Goal: Find specific page/section: Find specific page/section

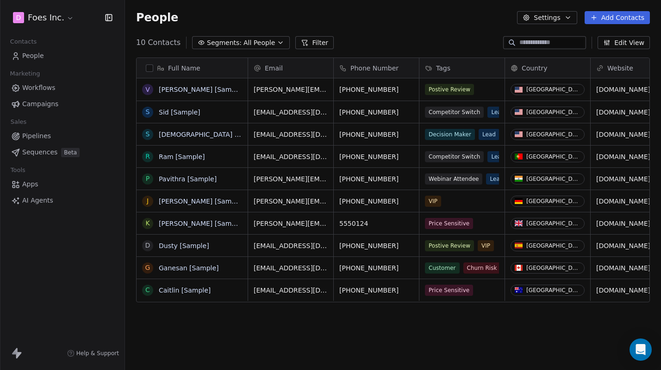
scroll to position [325, 536]
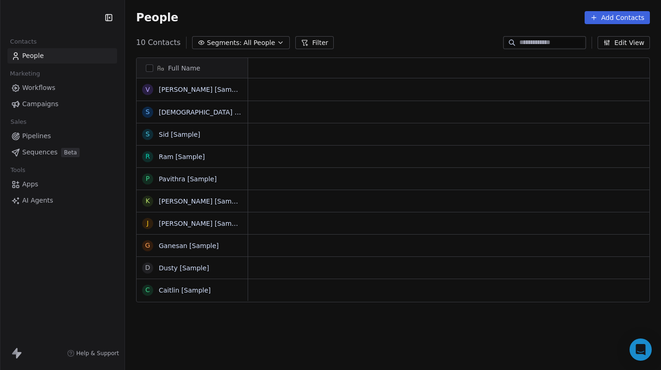
scroll to position [325, 536]
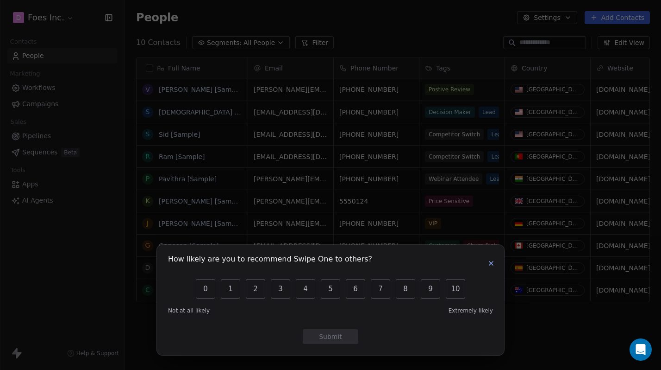
click at [57, 19] on div "How likely are you to recommend Swipe One to others? 0 1 2 3 4 5 6 7 8 9 10 Not…" at bounding box center [330, 185] width 661 height 370
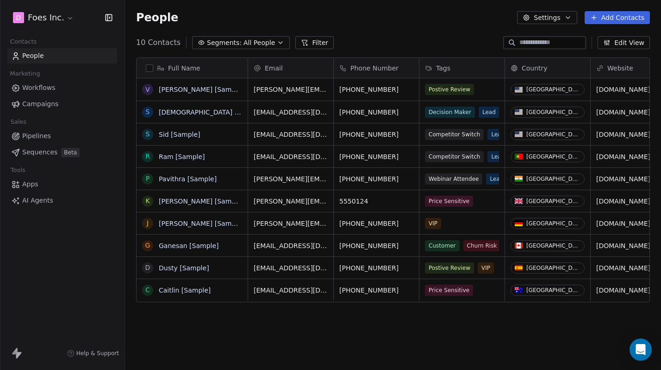
click at [57, 19] on html "D Foes Inc. Contacts People Marketing Workflows Campaigns Sales Pipelines Seque…" at bounding box center [330, 185] width 661 height 370
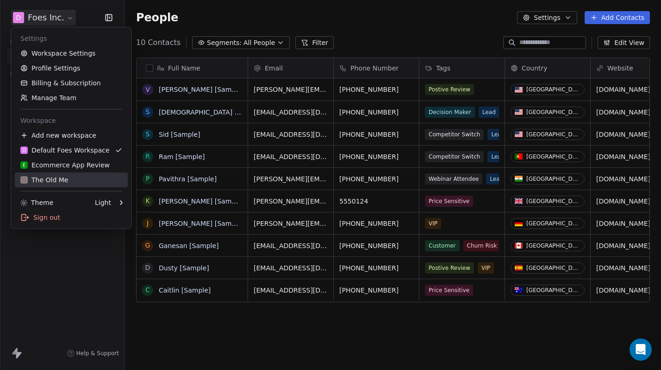
click at [69, 182] on div "The Old Me" at bounding box center [71, 179] width 102 height 9
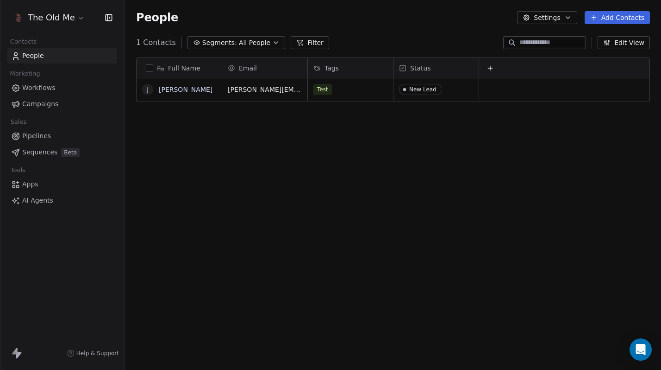
scroll to position [325, 536]
